Goal: Communication & Community: Answer question/provide support

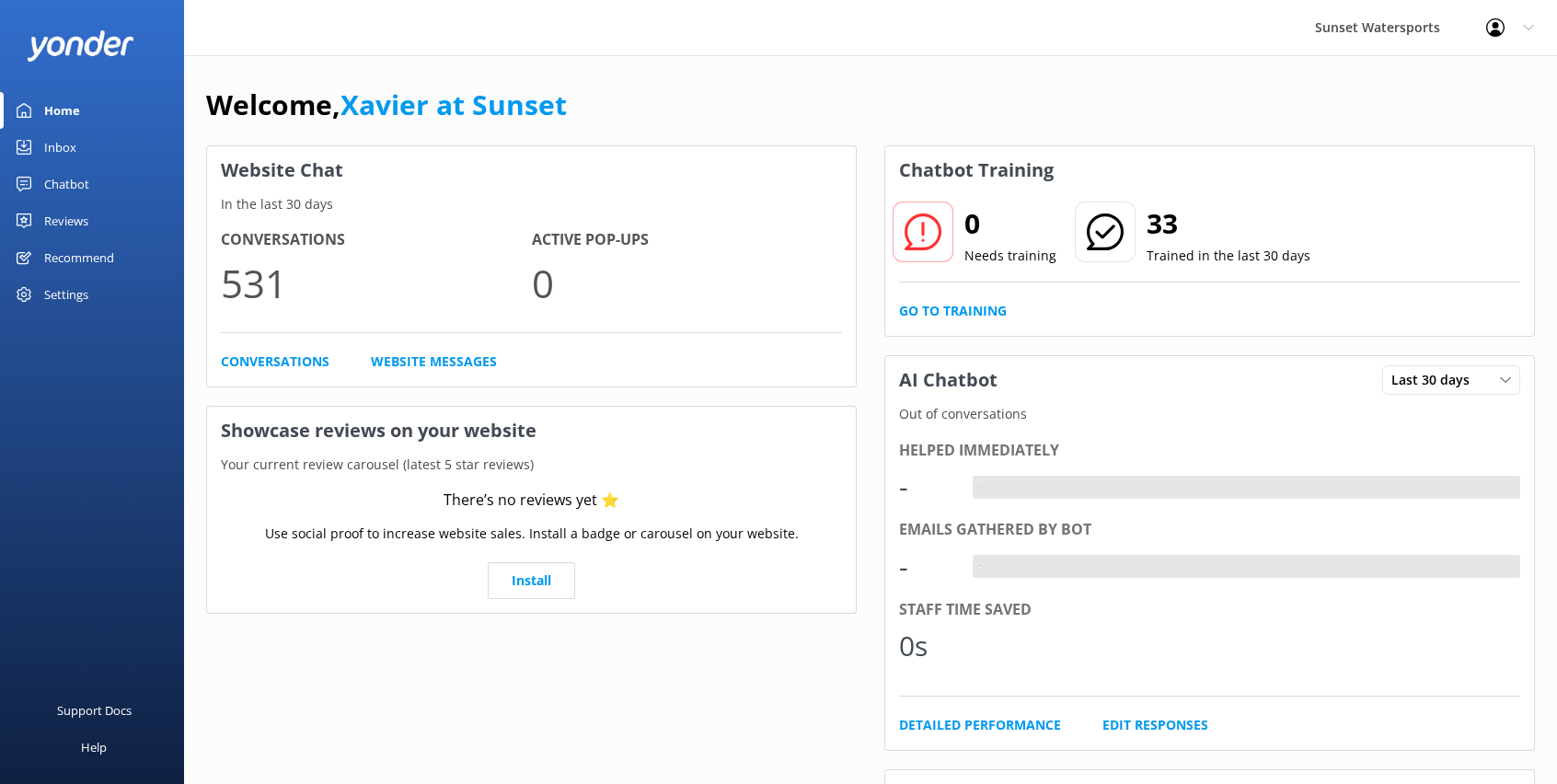
click at [65, 149] on div "Inbox" at bounding box center [60, 147] width 32 height 37
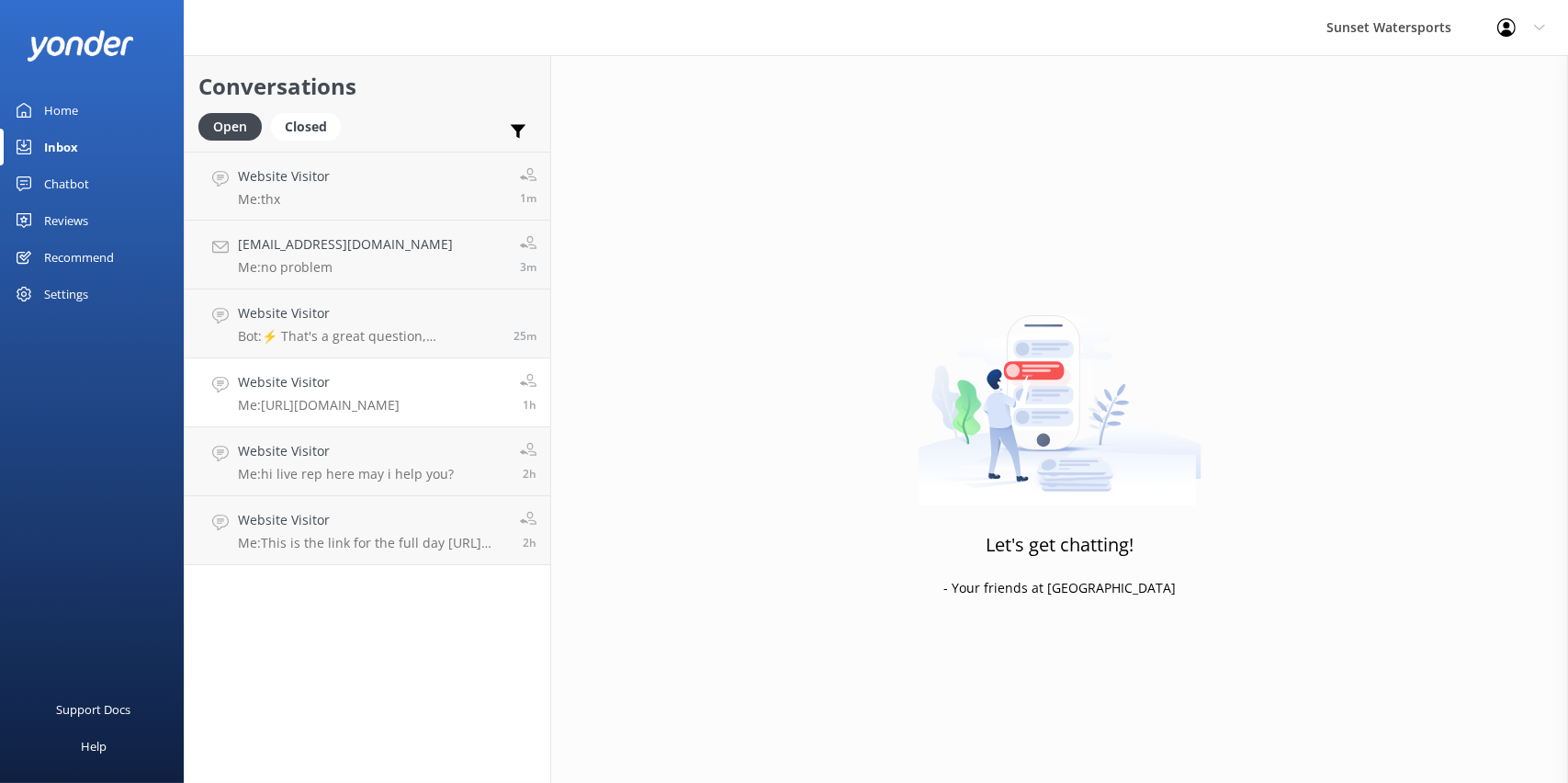
click at [330, 394] on div "Website Visitor Me: https://fareharbor.com/embeds/book/sunsetwatersportskeywest…" at bounding box center [318, 392] width 162 height 41
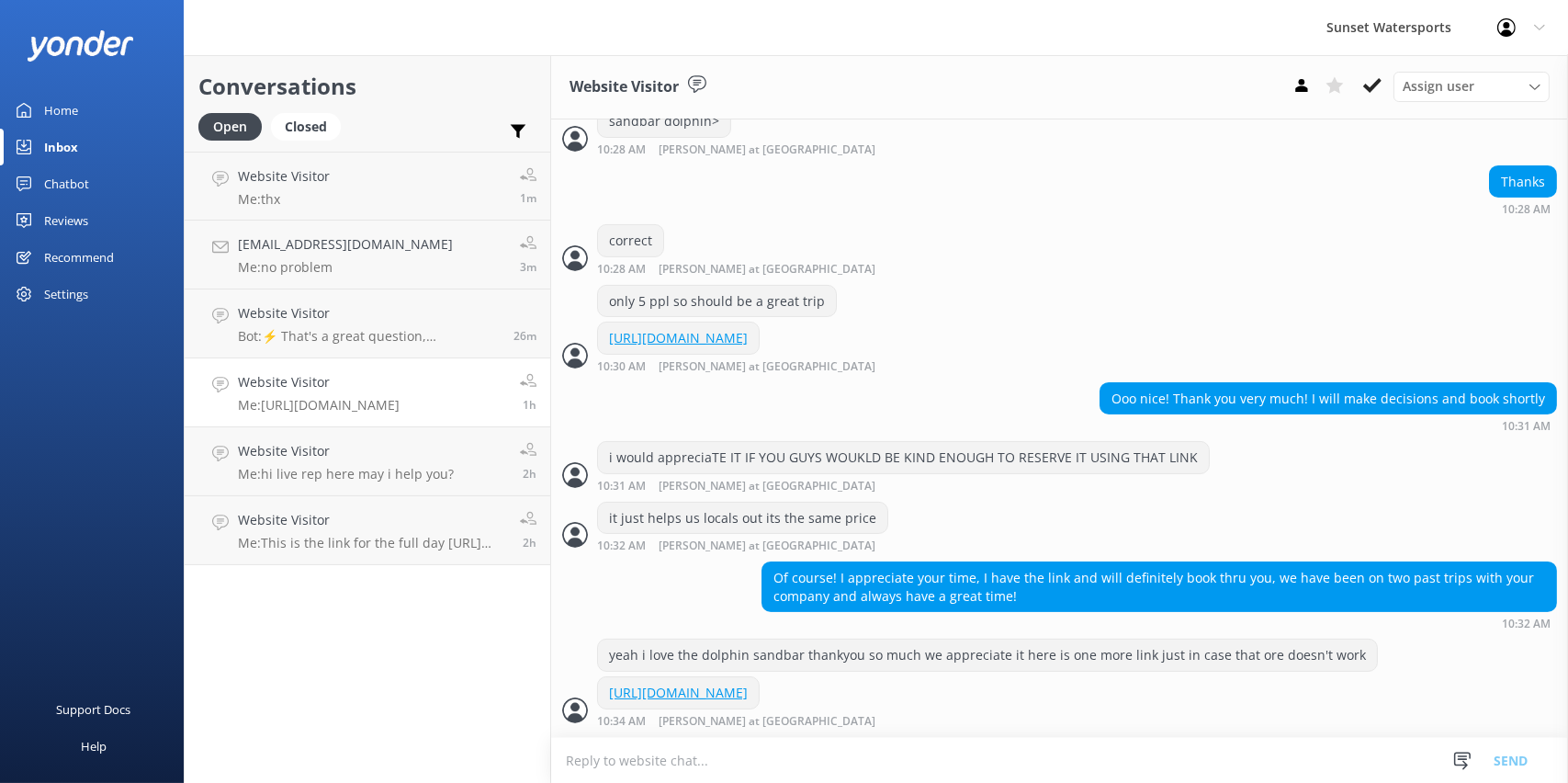
scroll to position [798, 0]
click at [375, 458] on h4 "Website Visitor" at bounding box center [345, 451] width 215 height 20
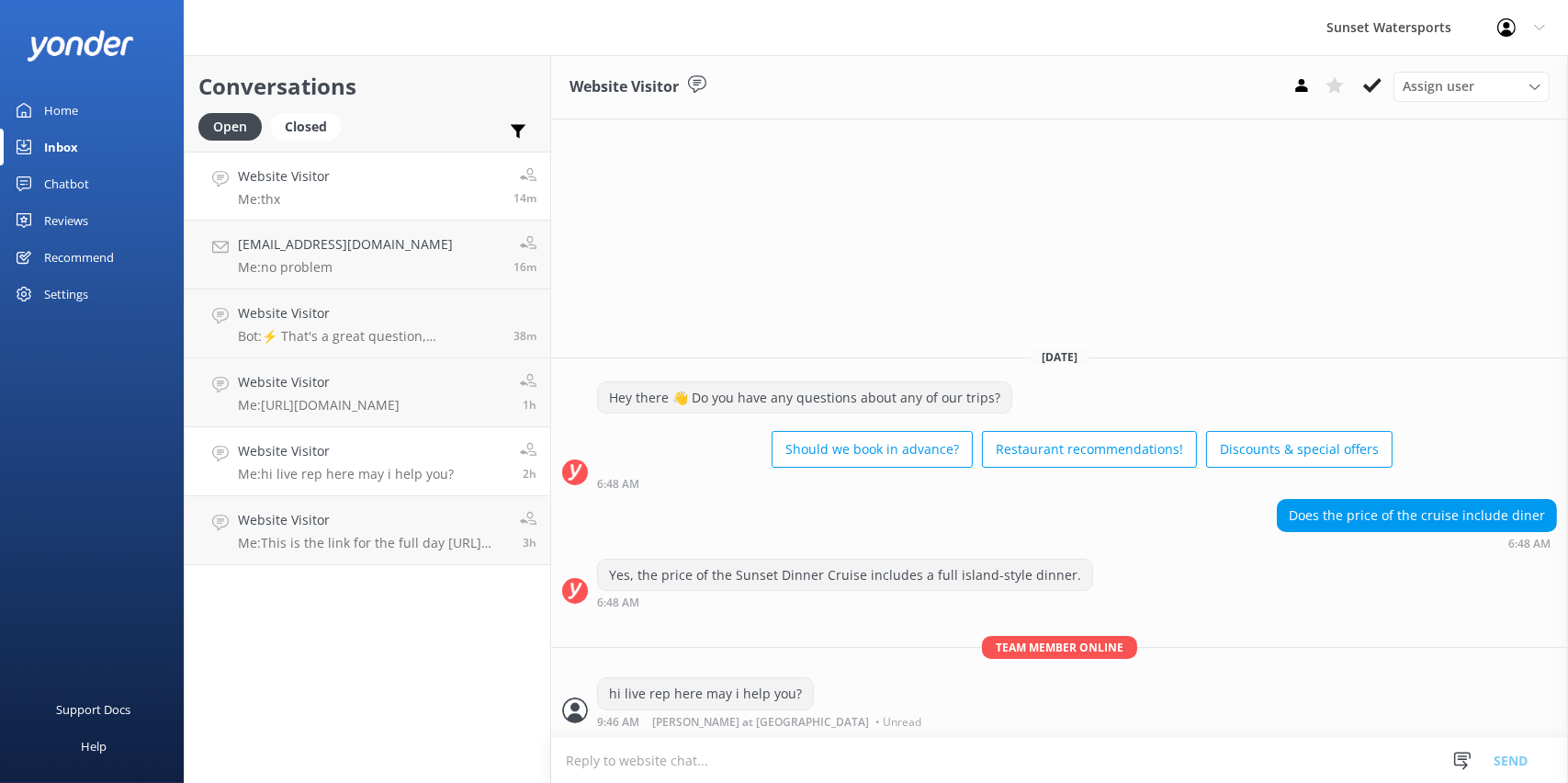
click at [465, 199] on link "Website Visitor Me: thx 14m" at bounding box center [367, 186] width 365 height 69
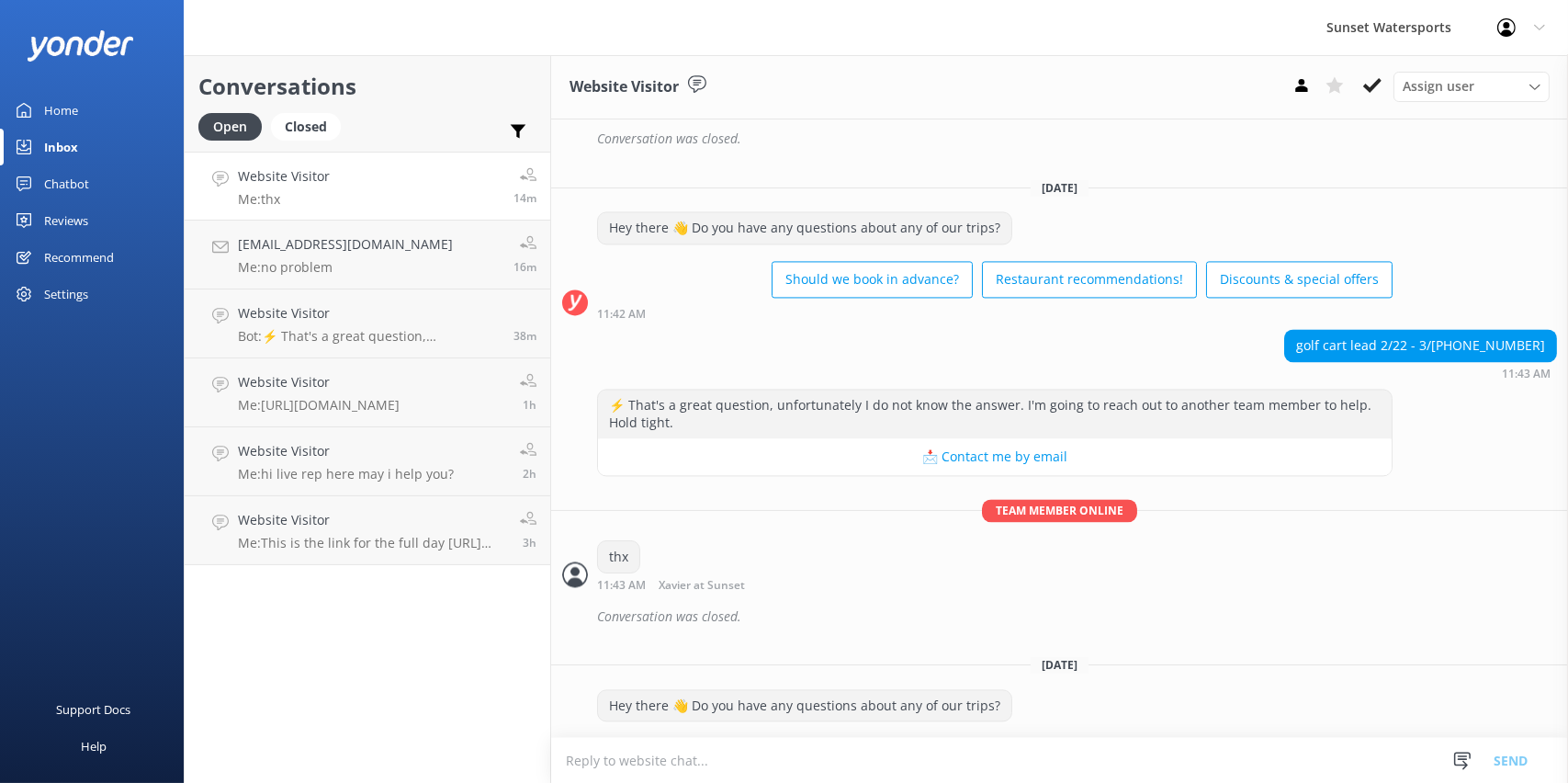
scroll to position [6530, 0]
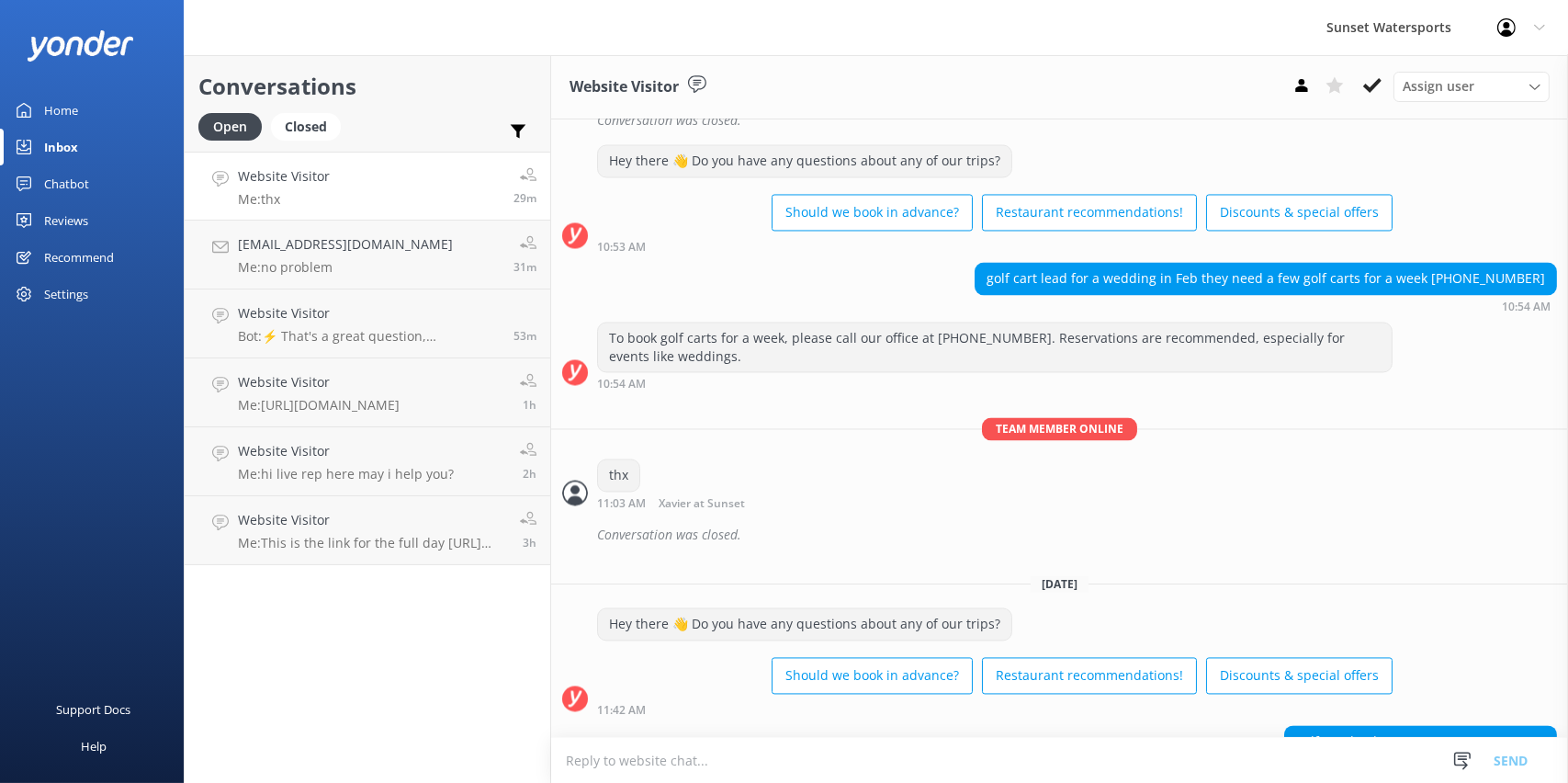
scroll to position [6530, 0]
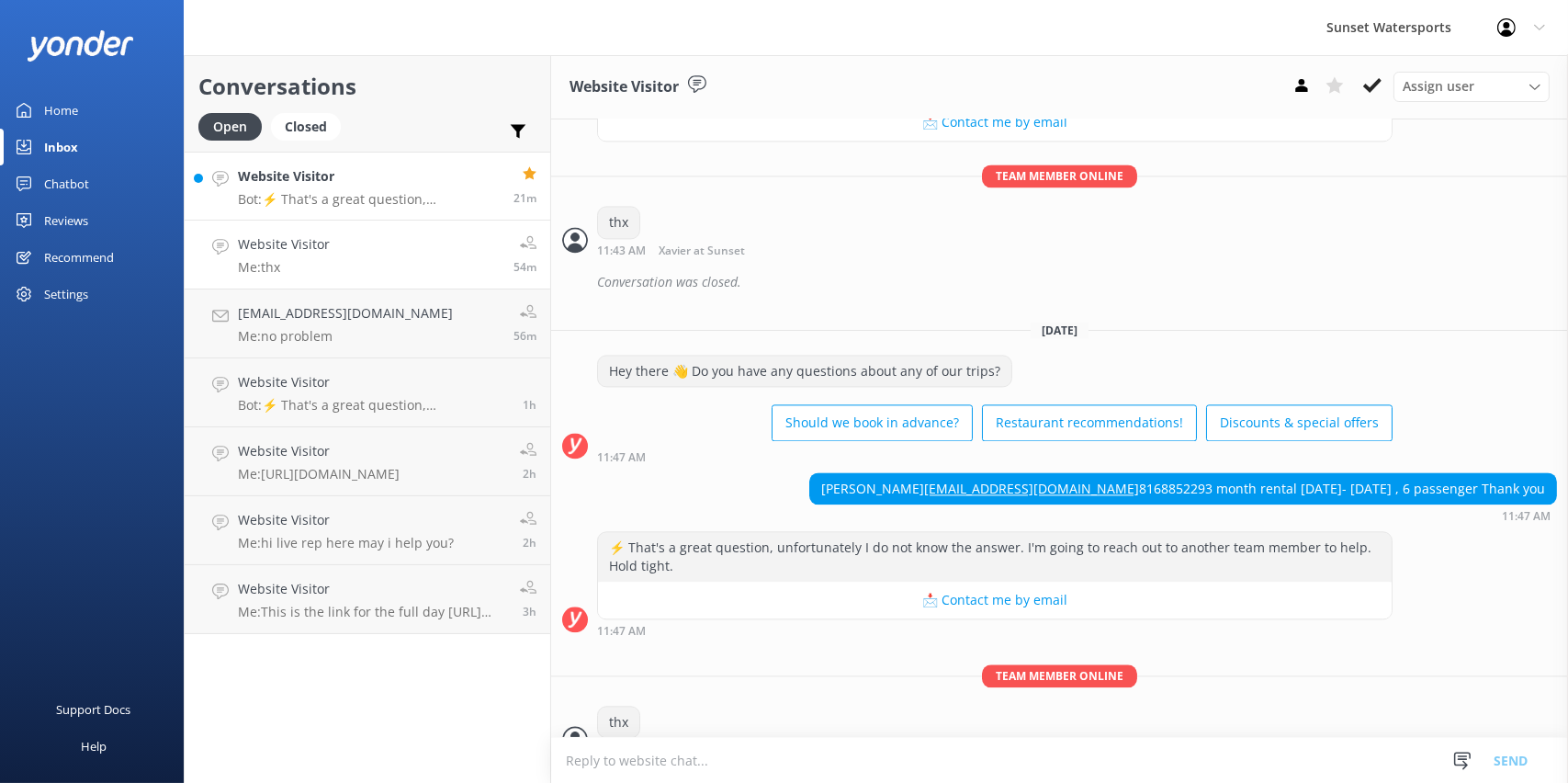
scroll to position [6530, 0]
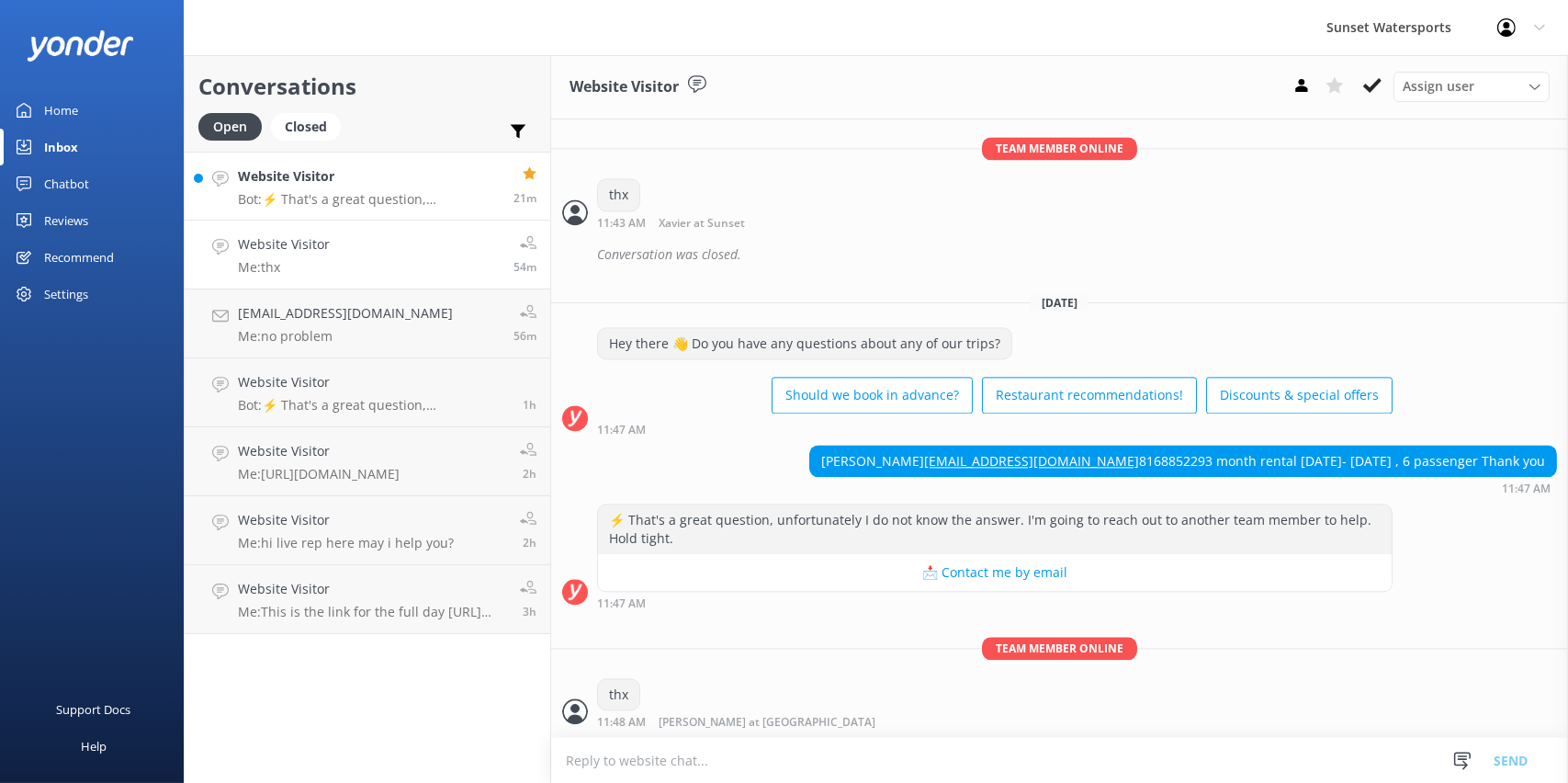
click at [348, 196] on p "Bot: ⚡ That's a great question, unfortunately I do not know the answer. I'm goi…" at bounding box center [368, 199] width 261 height 17
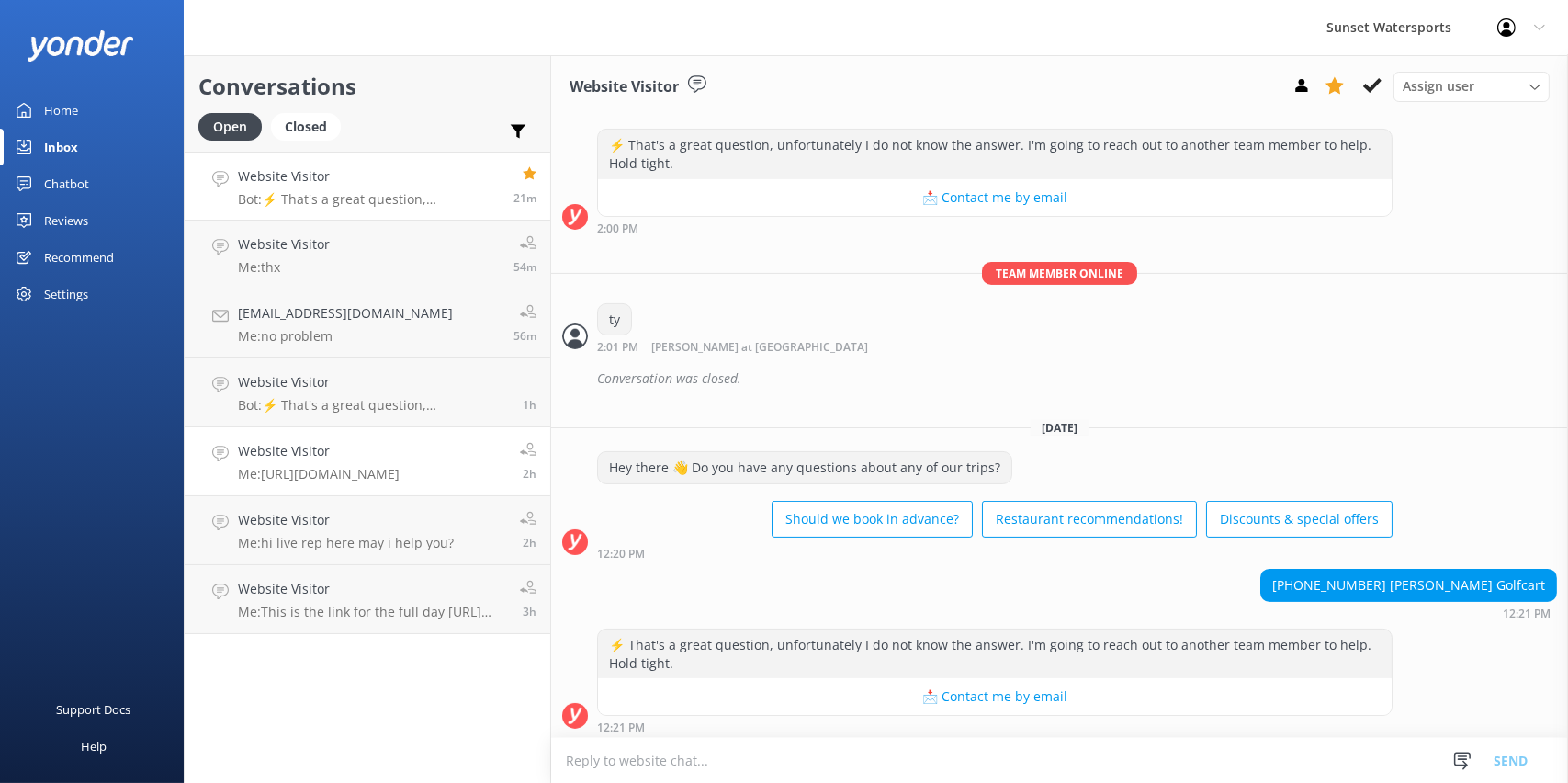
scroll to position [667, 0]
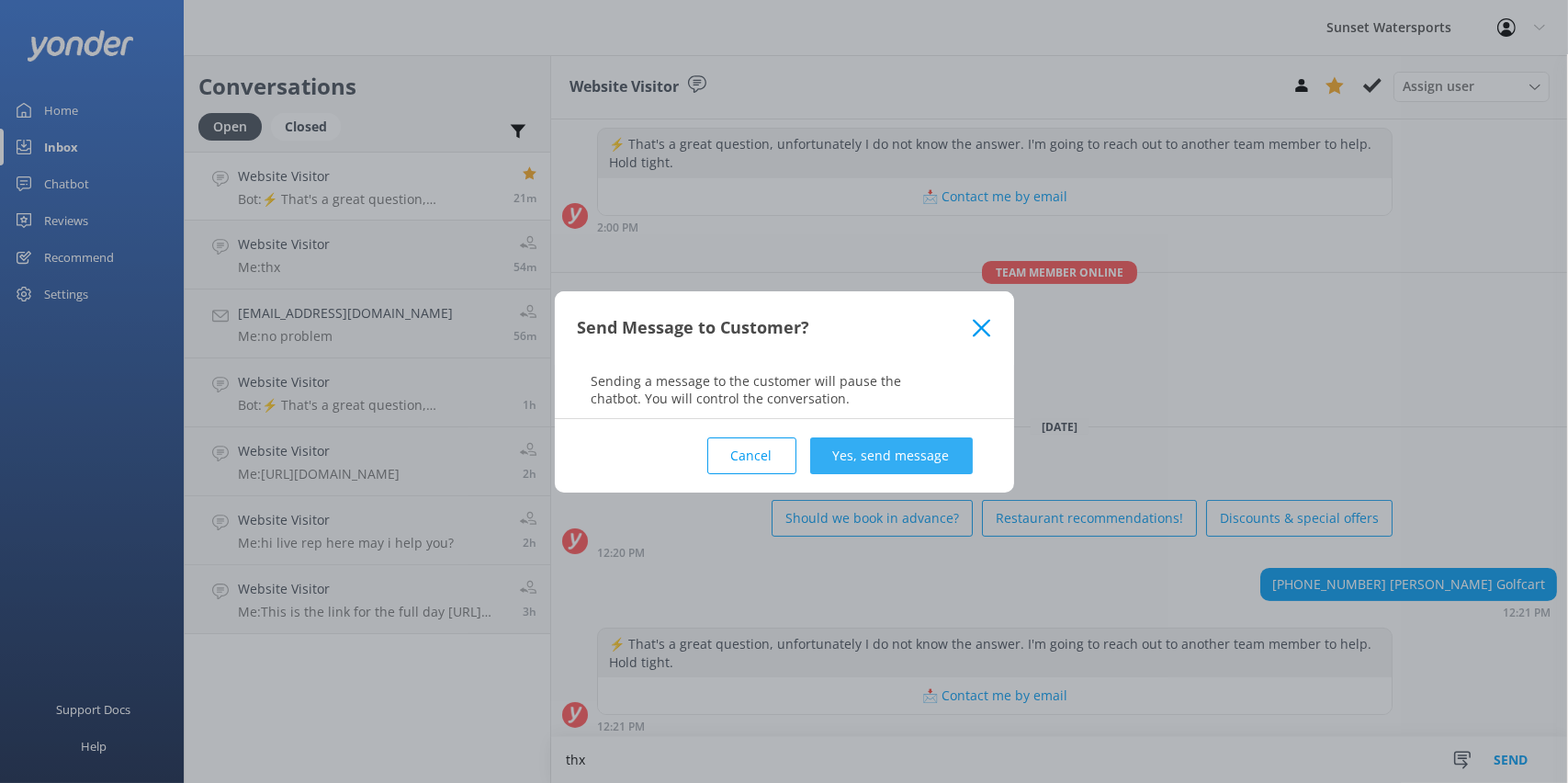
type textarea "thx"
click at [896, 460] on button "Yes, send message" at bounding box center [891, 455] width 163 height 37
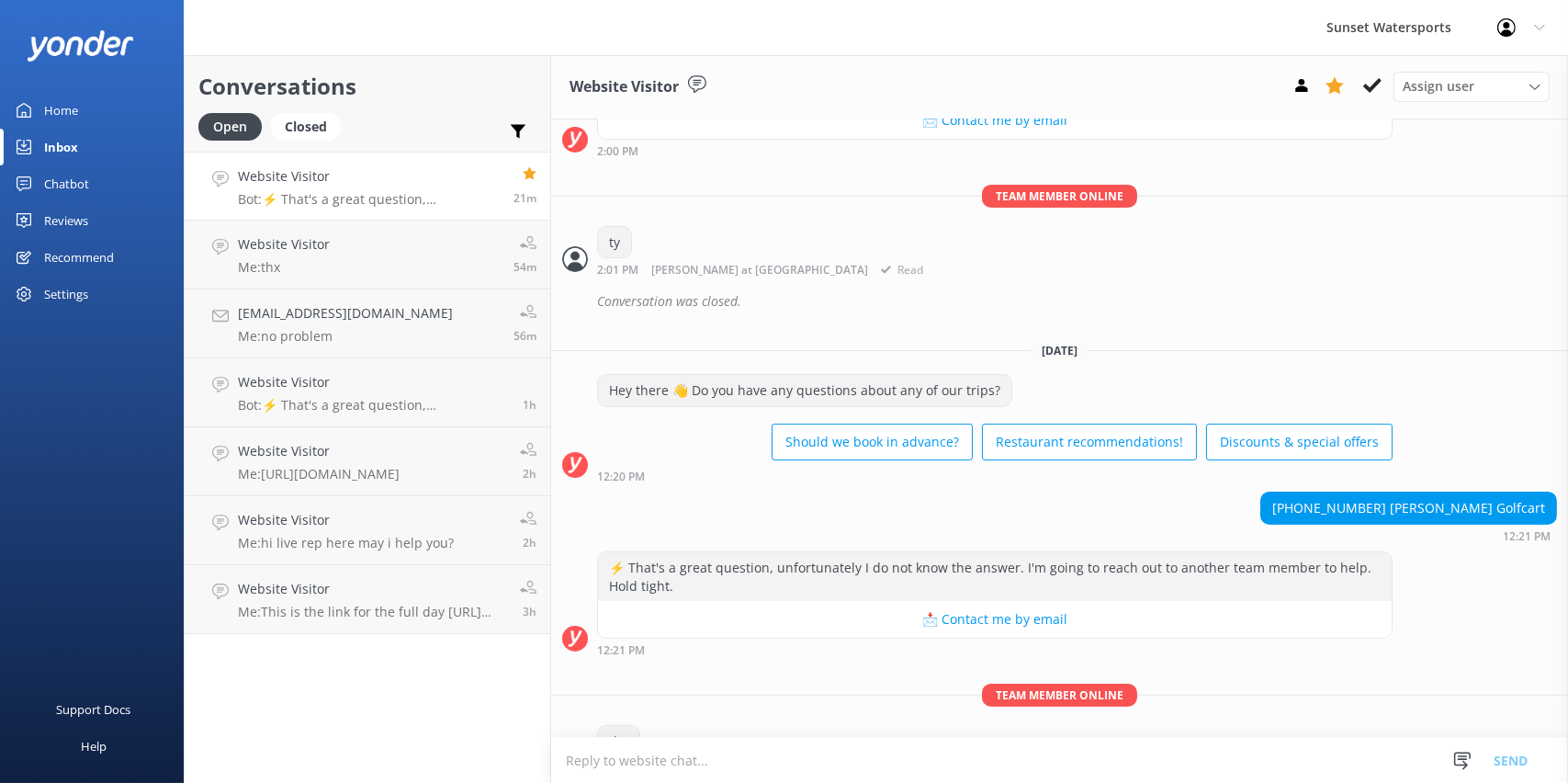
scroll to position [788, 0]
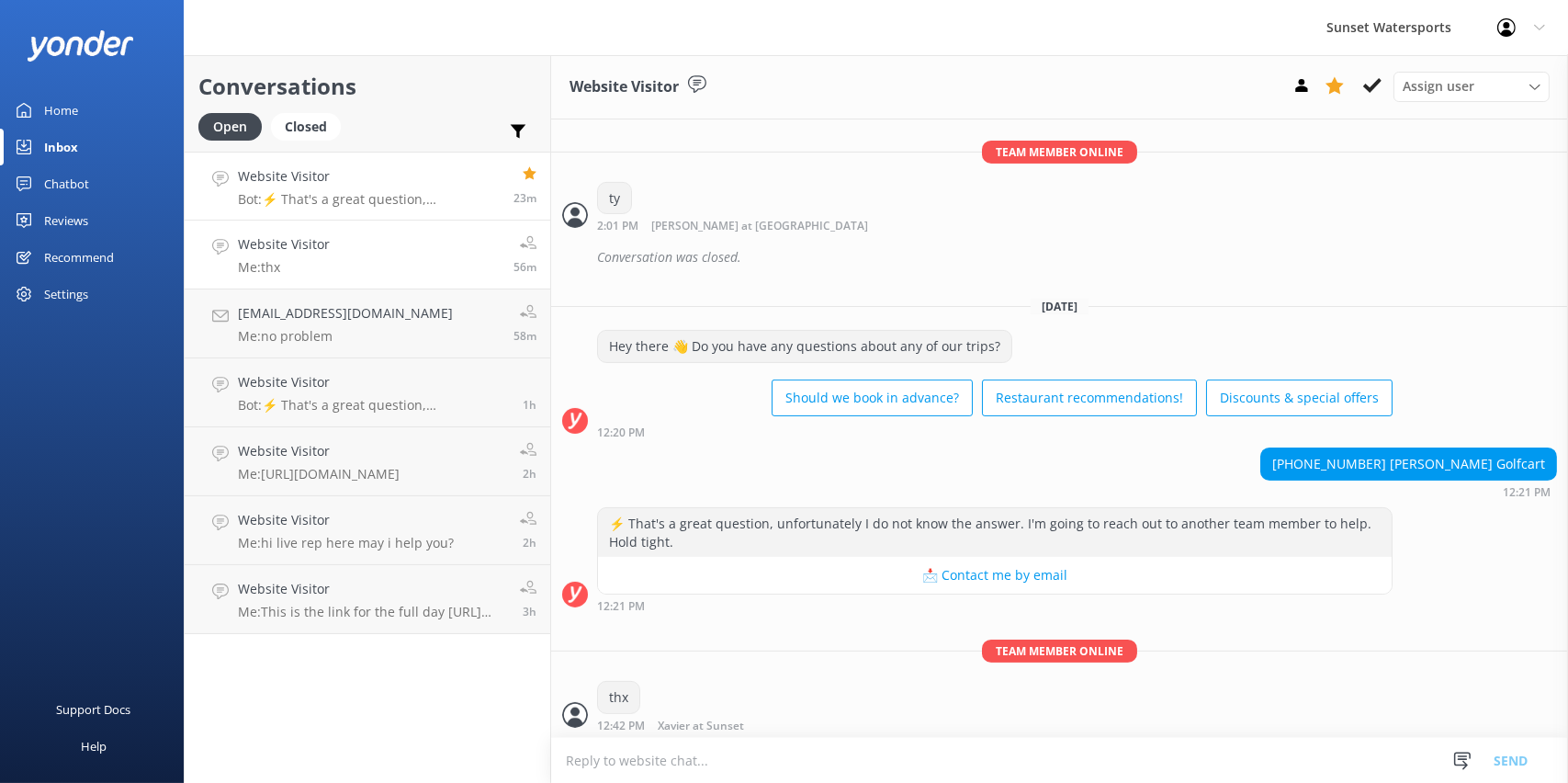
click at [330, 259] on link "Website Visitor Me: thx 56m" at bounding box center [367, 254] width 365 height 69
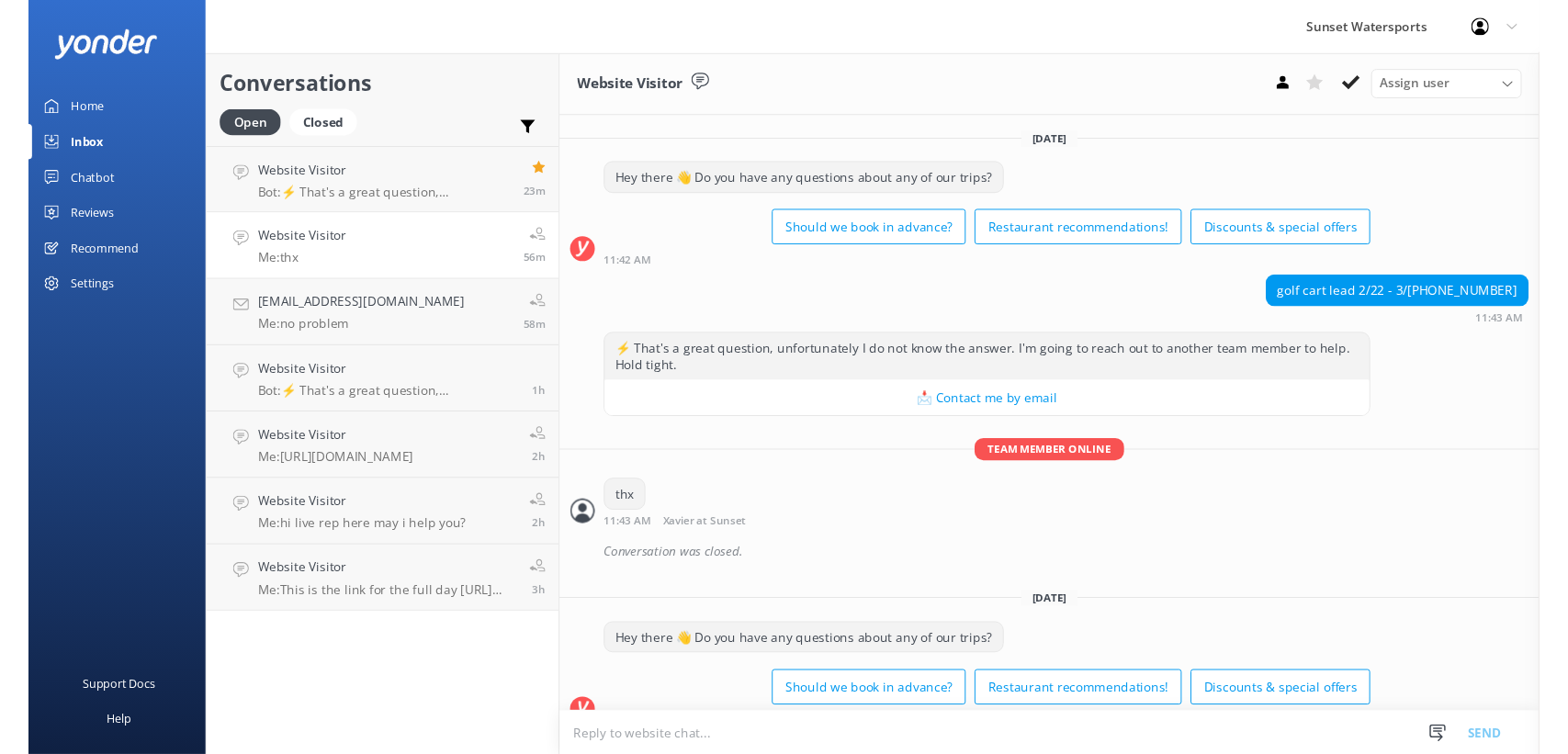
scroll to position [6530, 0]
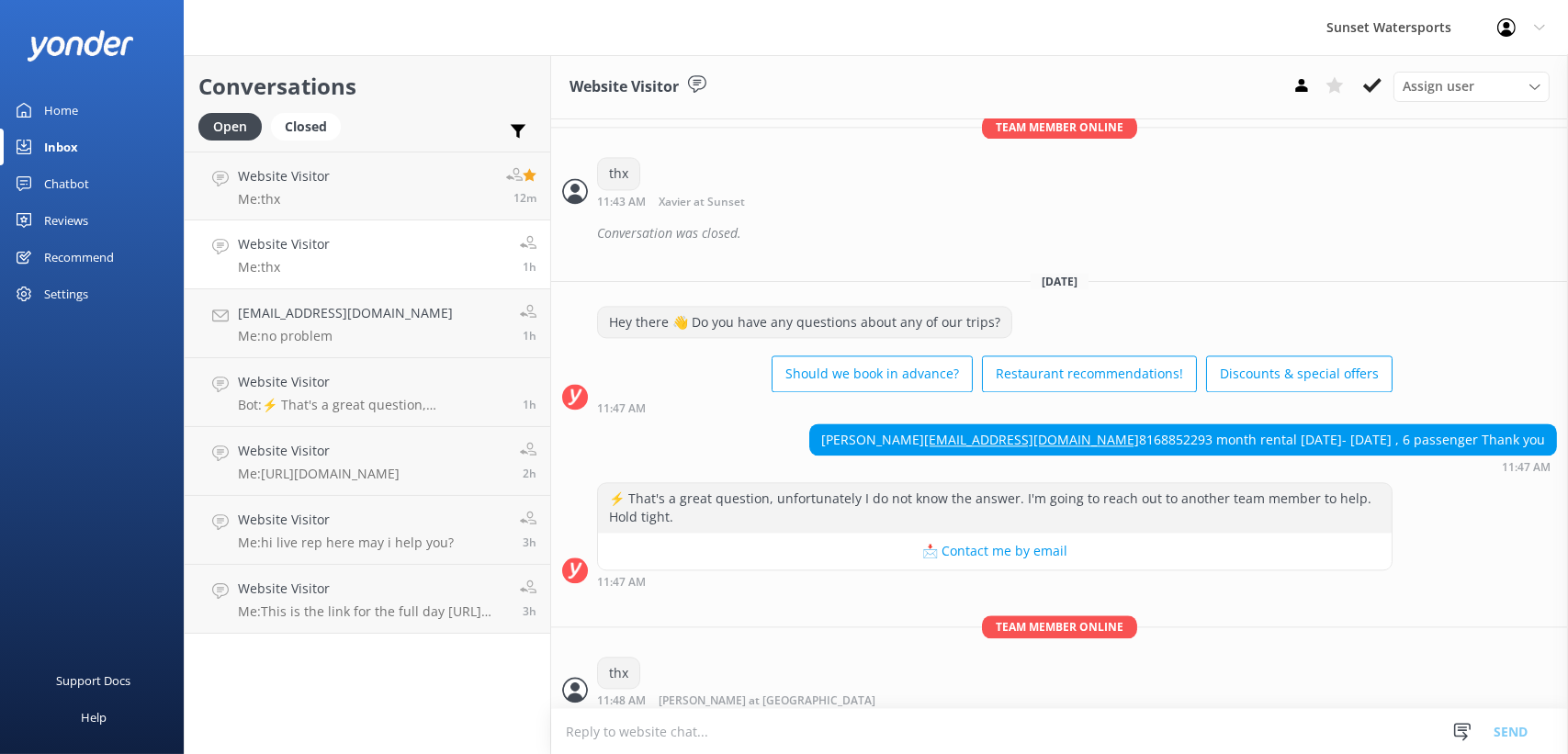
scroll to position [6559, 0]
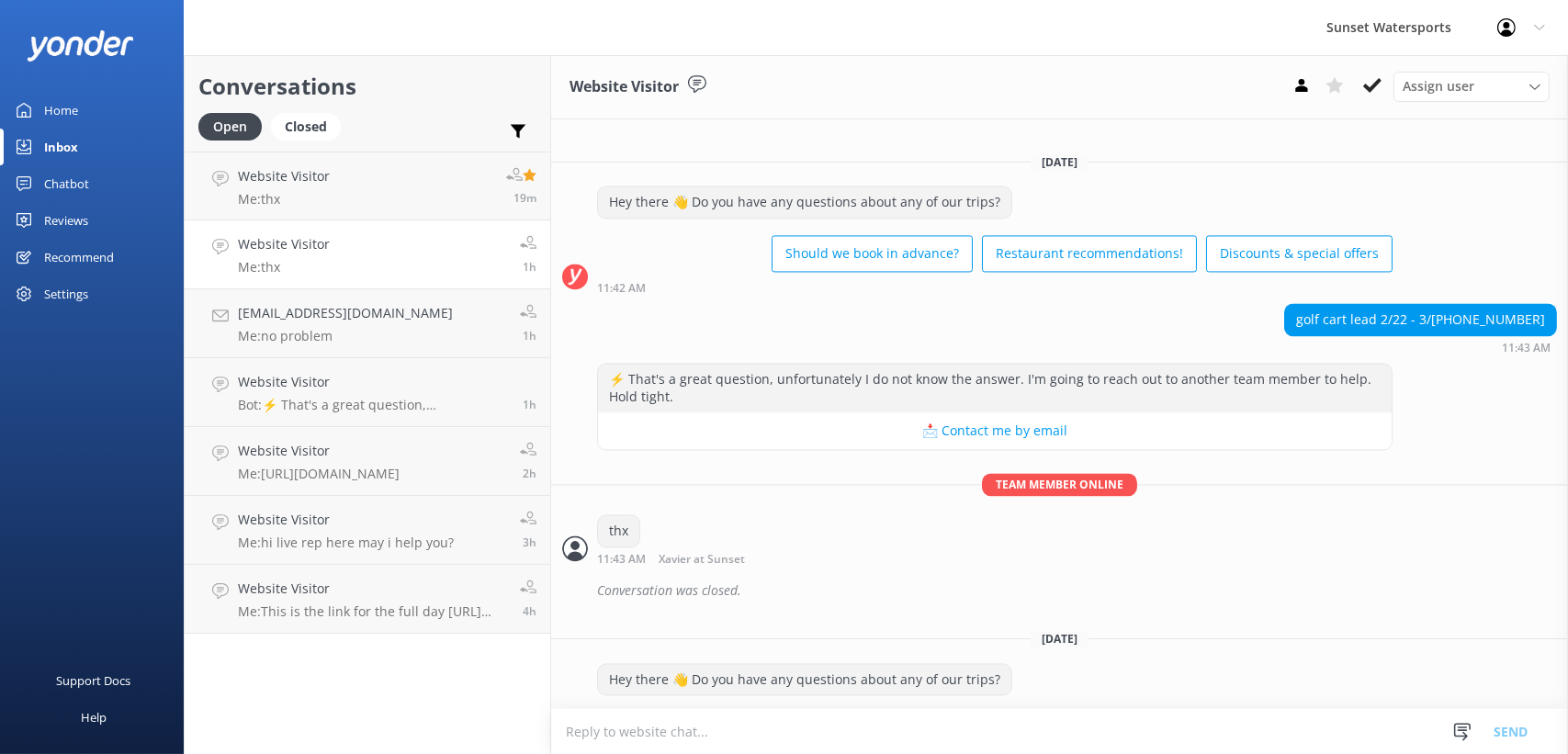
scroll to position [6559, 0]
